Goal: Transaction & Acquisition: Purchase product/service

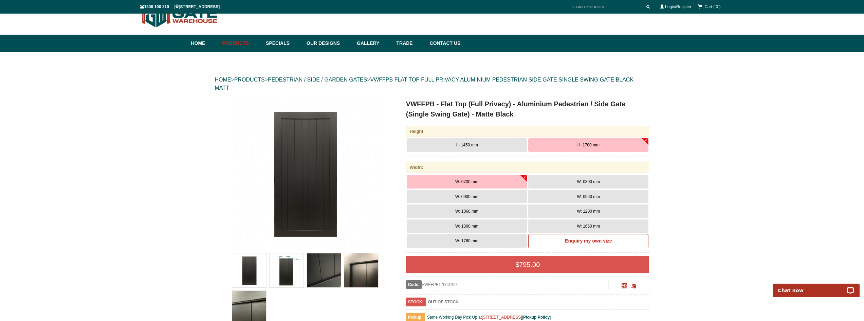
click at [591, 180] on span "W: 0800 mm" at bounding box center [588, 181] width 23 height 5
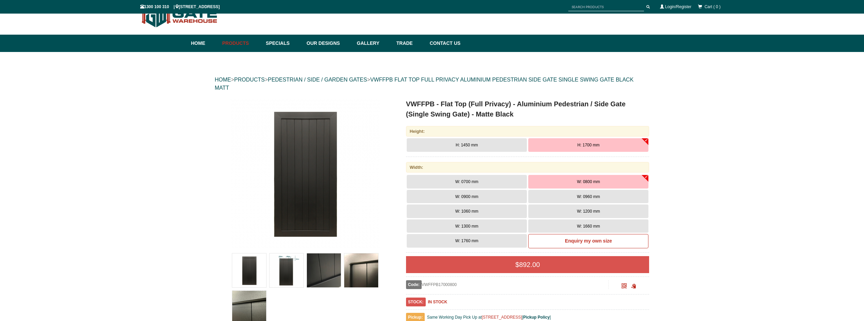
scroll to position [51, 0]
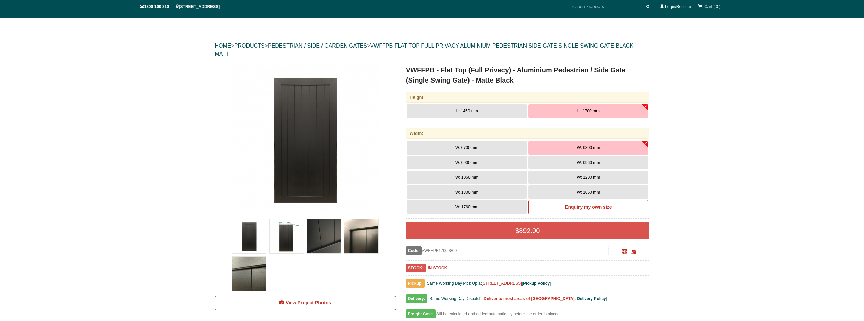
click at [290, 235] on img at bounding box center [287, 236] width 34 height 34
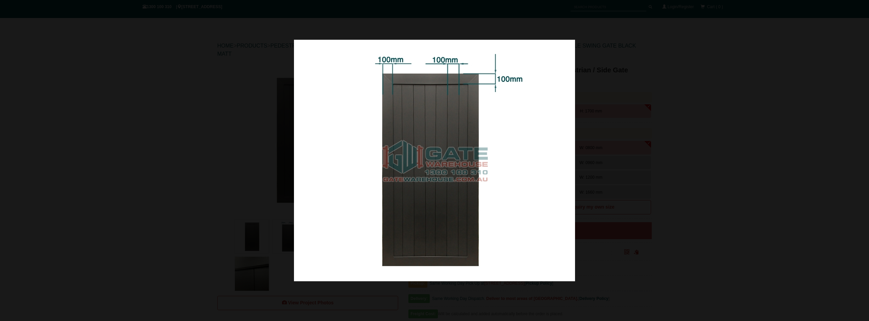
click at [187, 205] on div at bounding box center [434, 160] width 869 height 321
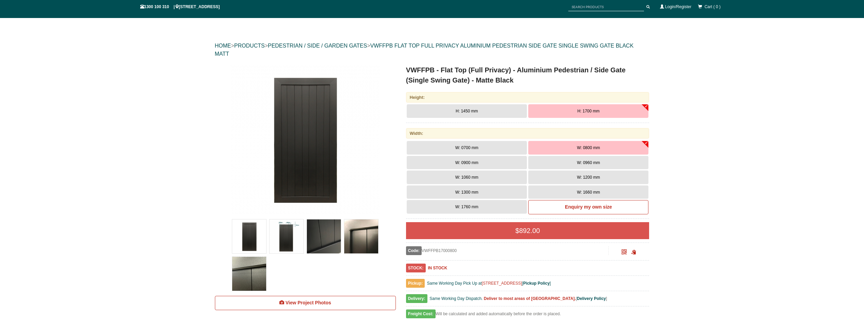
click at [292, 238] on img at bounding box center [287, 236] width 34 height 34
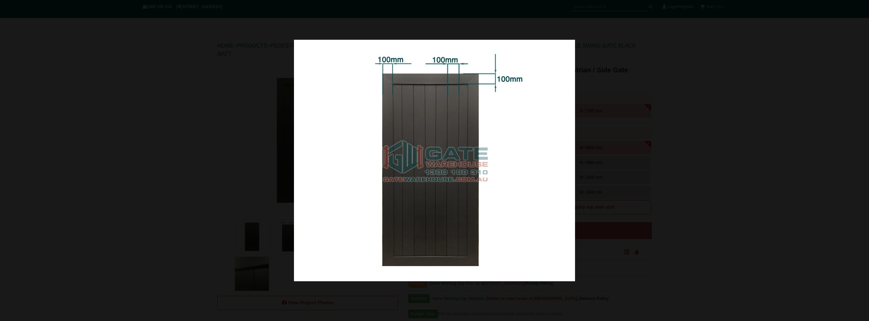
click at [153, 189] on div at bounding box center [434, 160] width 869 height 321
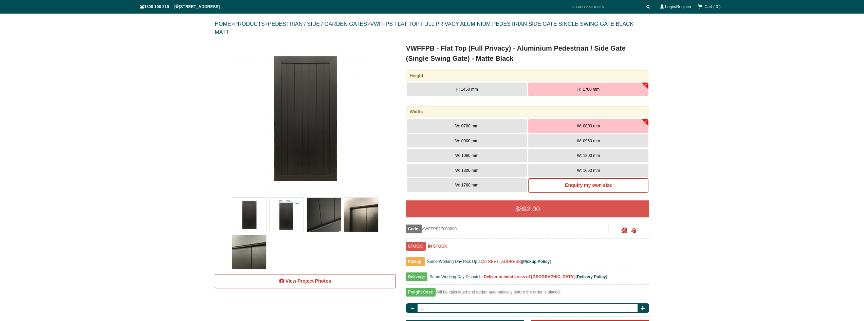
scroll to position [85, 0]
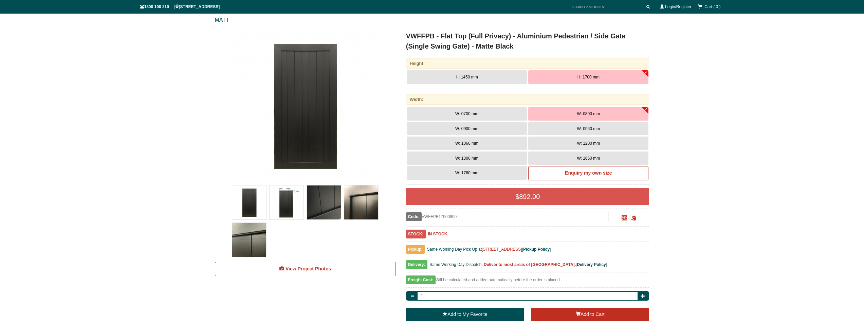
click at [489, 126] on button "W: 0900 mm" at bounding box center [467, 129] width 120 height 14
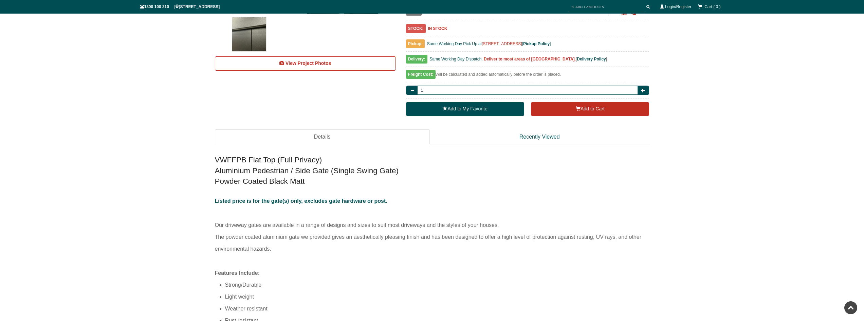
scroll to position [0, 0]
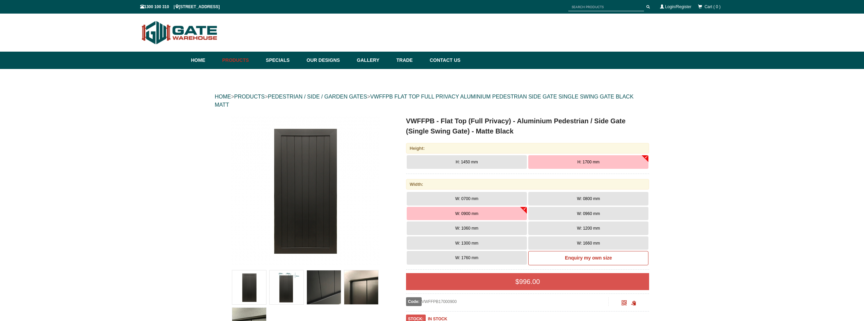
click at [244, 159] on img at bounding box center [305, 190] width 149 height 149
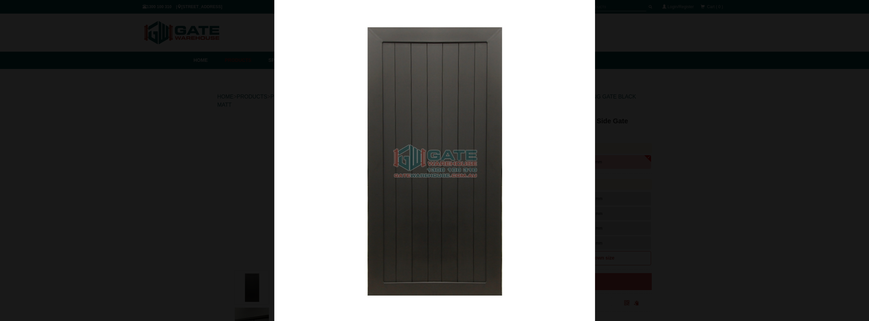
click at [635, 117] on div at bounding box center [434, 160] width 869 height 321
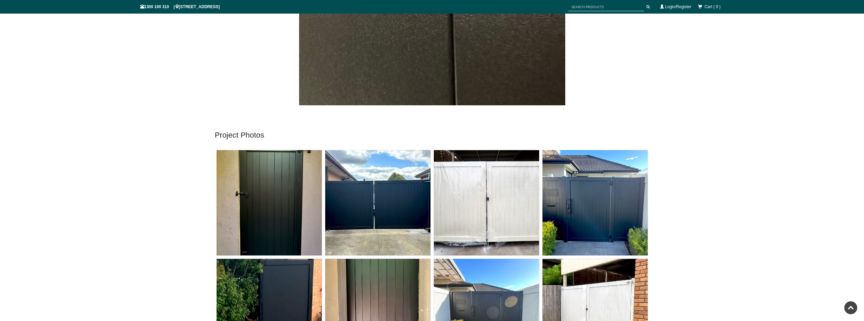
scroll to position [2038, 0]
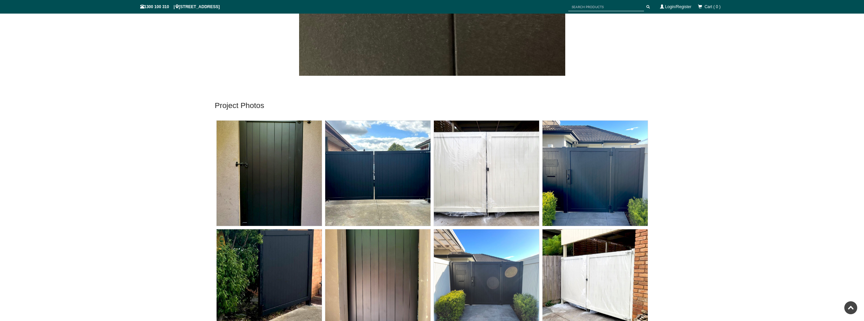
click at [575, 173] on img at bounding box center [595, 173] width 105 height 105
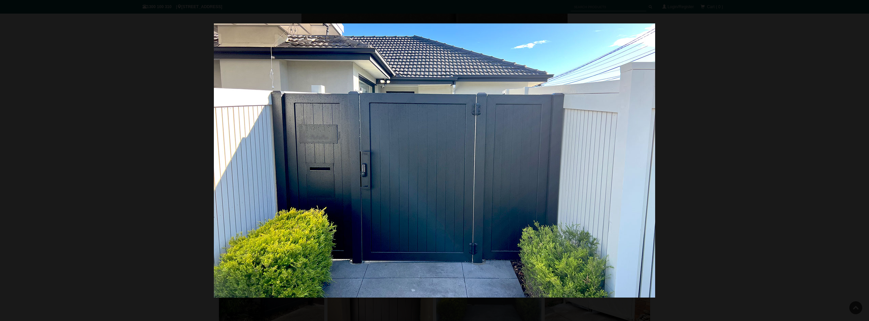
click at [122, 127] on div at bounding box center [434, 160] width 869 height 321
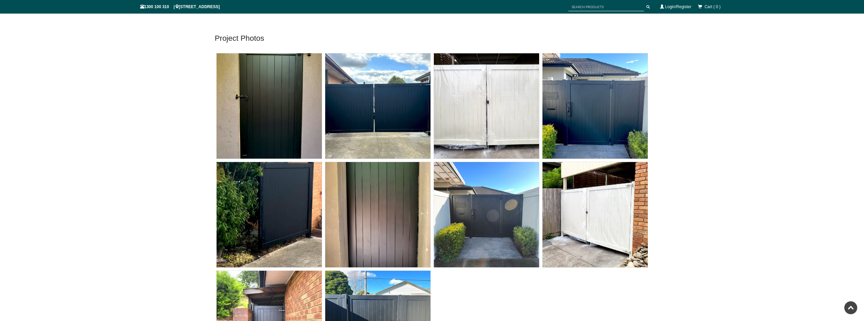
scroll to position [2105, 0]
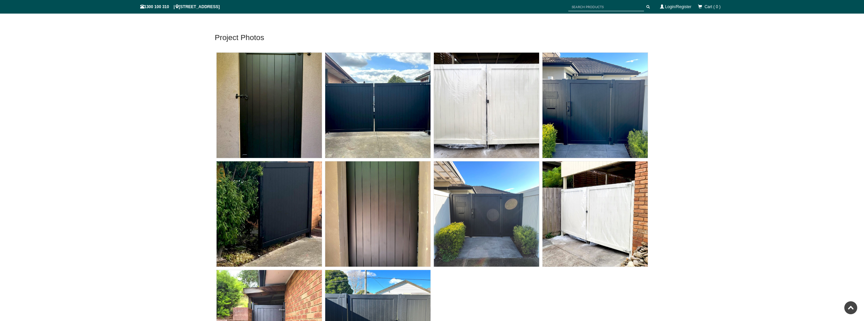
click at [387, 203] on img at bounding box center [377, 213] width 105 height 105
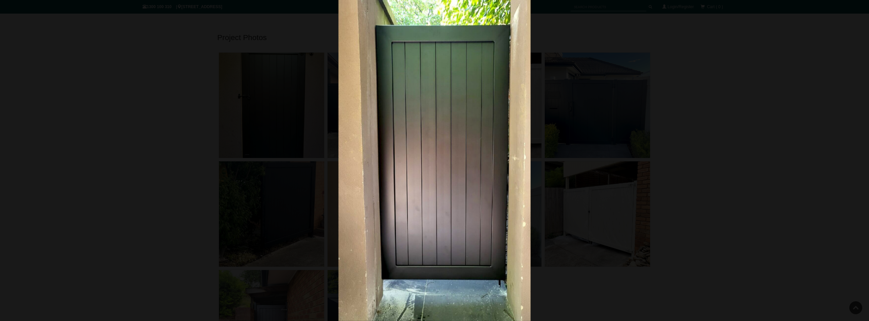
drag, startPoint x: 126, startPoint y: 85, endPoint x: 298, endPoint y: 8, distance: 189.0
click at [127, 86] on div at bounding box center [434, 160] width 869 height 321
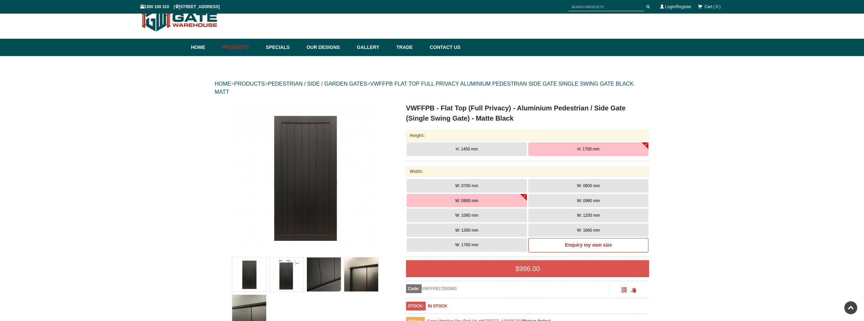
scroll to position [0, 0]
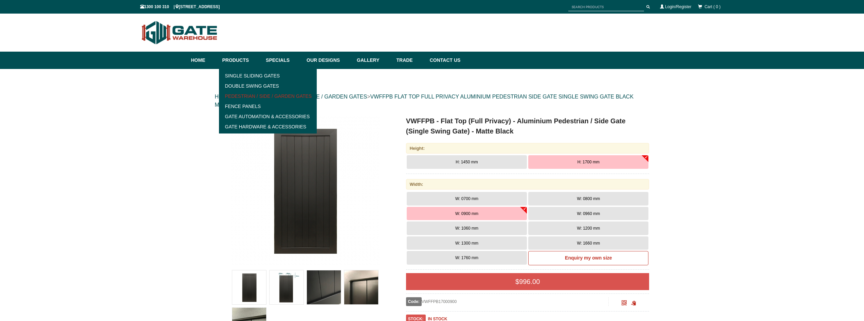
drag, startPoint x: 259, startPoint y: 96, endPoint x: 263, endPoint y: 96, distance: 4.4
click at [259, 96] on link "Pedestrian / Side / Garden Gates" at bounding box center [268, 96] width 94 height 10
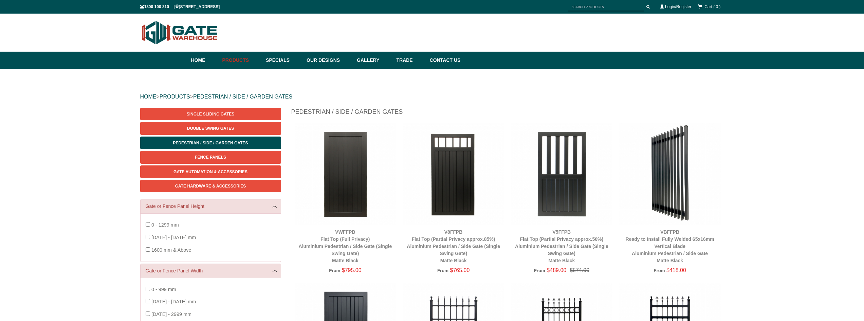
drag, startPoint x: 261, startPoint y: 5, endPoint x: 186, endPoint y: 4, distance: 75.4
click at [186, 4] on div "1300 100 310 | [STREET_ADDRESS] Cart ( 0 ) Login/Register" at bounding box center [432, 7] width 584 height 12
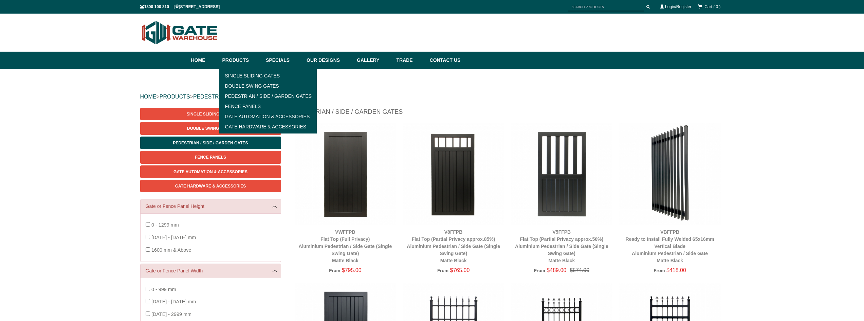
copy span "[STREET_ADDRESS]"
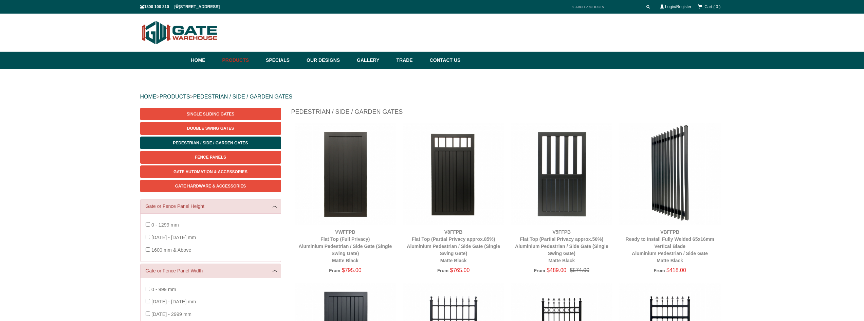
drag, startPoint x: 77, startPoint y: 139, endPoint x: 75, endPoint y: 143, distance: 4.4
click at [350, 161] on img at bounding box center [346, 174] width 102 height 102
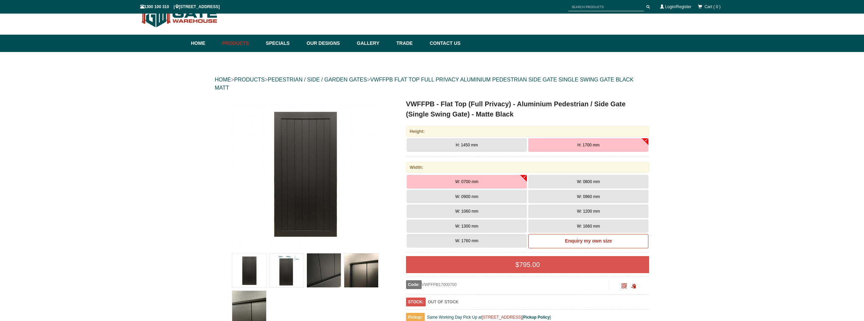
click at [594, 181] on span "W: 0800 mm" at bounding box center [588, 181] width 23 height 5
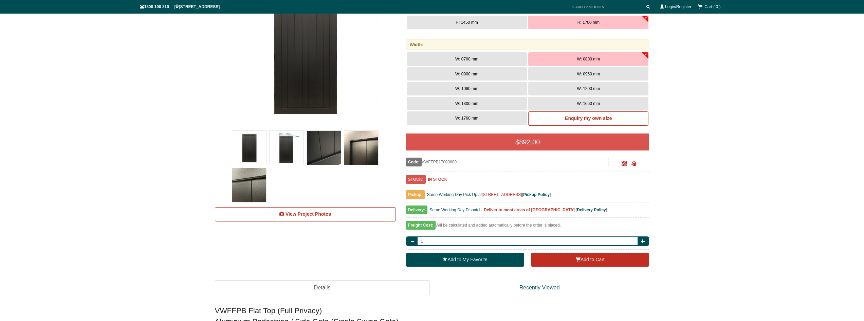
scroll to position [170, 0]
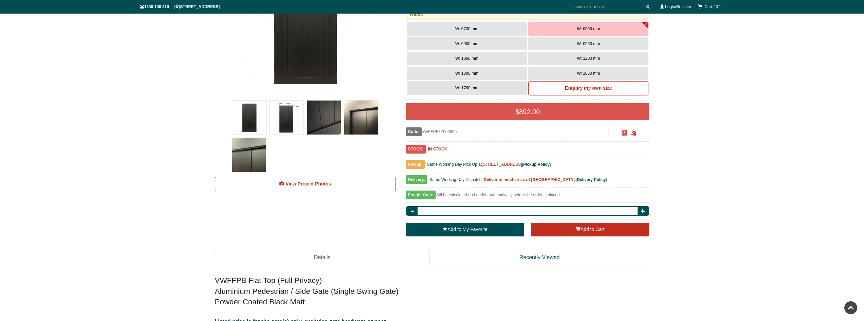
click at [281, 111] on img at bounding box center [287, 118] width 34 height 34
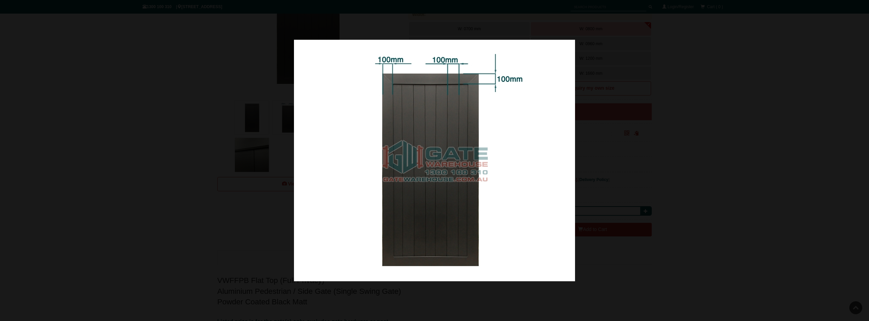
click at [157, 142] on div at bounding box center [434, 160] width 869 height 321
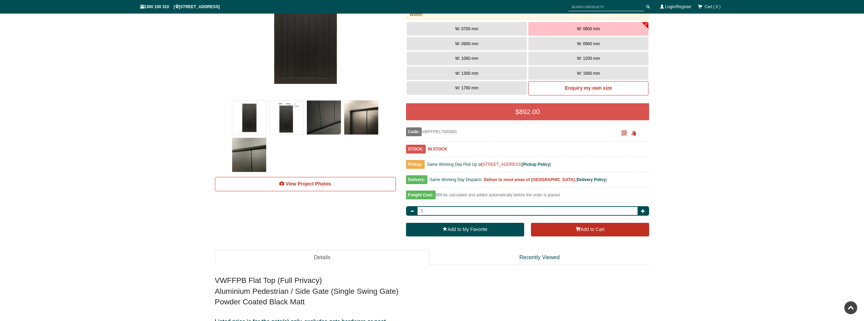
click at [332, 115] on img at bounding box center [324, 118] width 34 height 34
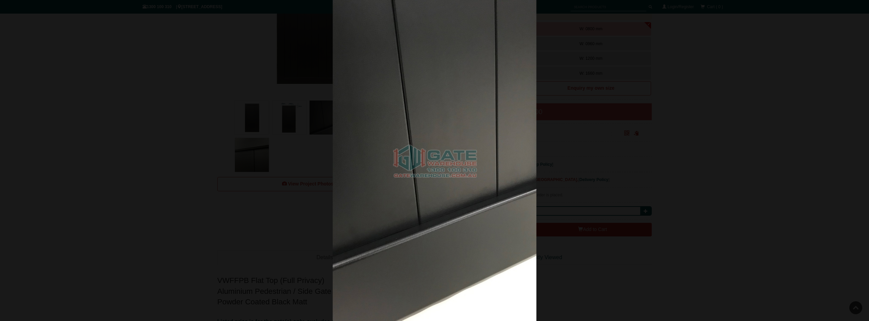
click at [164, 127] on div at bounding box center [434, 160] width 869 height 321
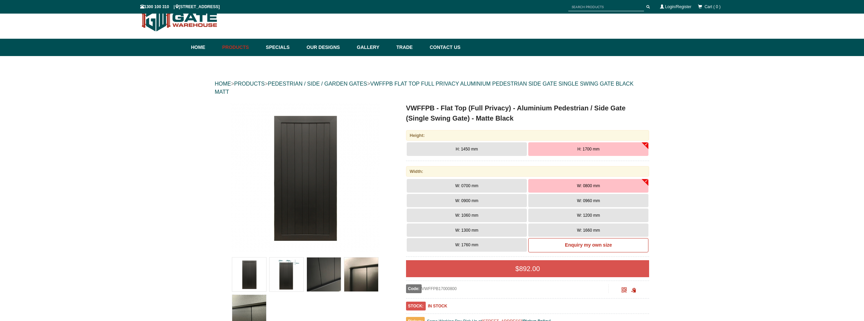
scroll to position [0, 0]
